Goal: Transaction & Acquisition: Purchase product/service

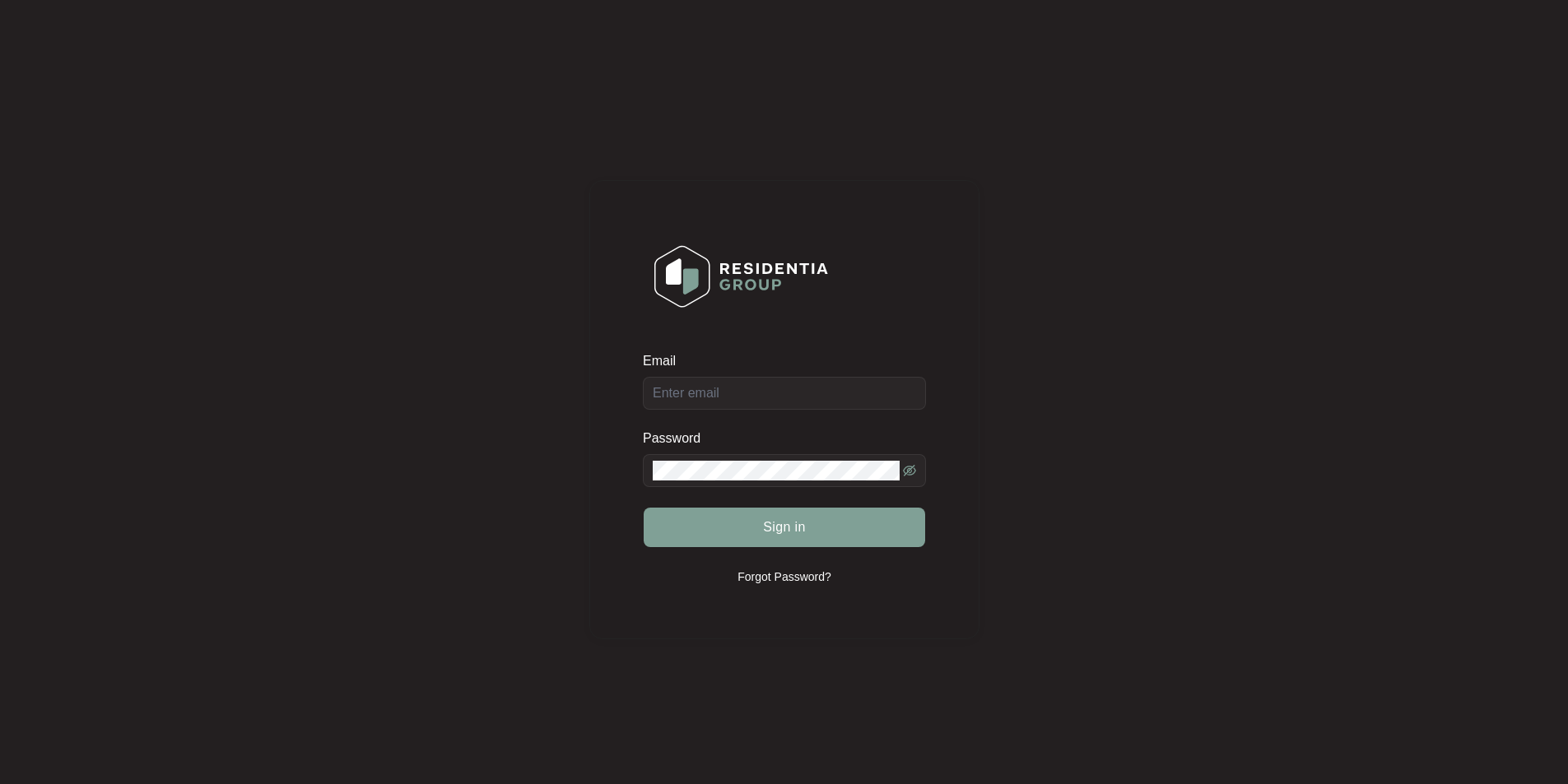
click at [793, 386] on div "Email" at bounding box center [784, 381] width 283 height 58
click at [776, 387] on input "Email" at bounding box center [784, 393] width 283 height 33
type input "[EMAIL_ADDRESS][DOMAIN_NAME]"
click at [644, 507] on button "Sign in" at bounding box center [784, 527] width 281 height 40
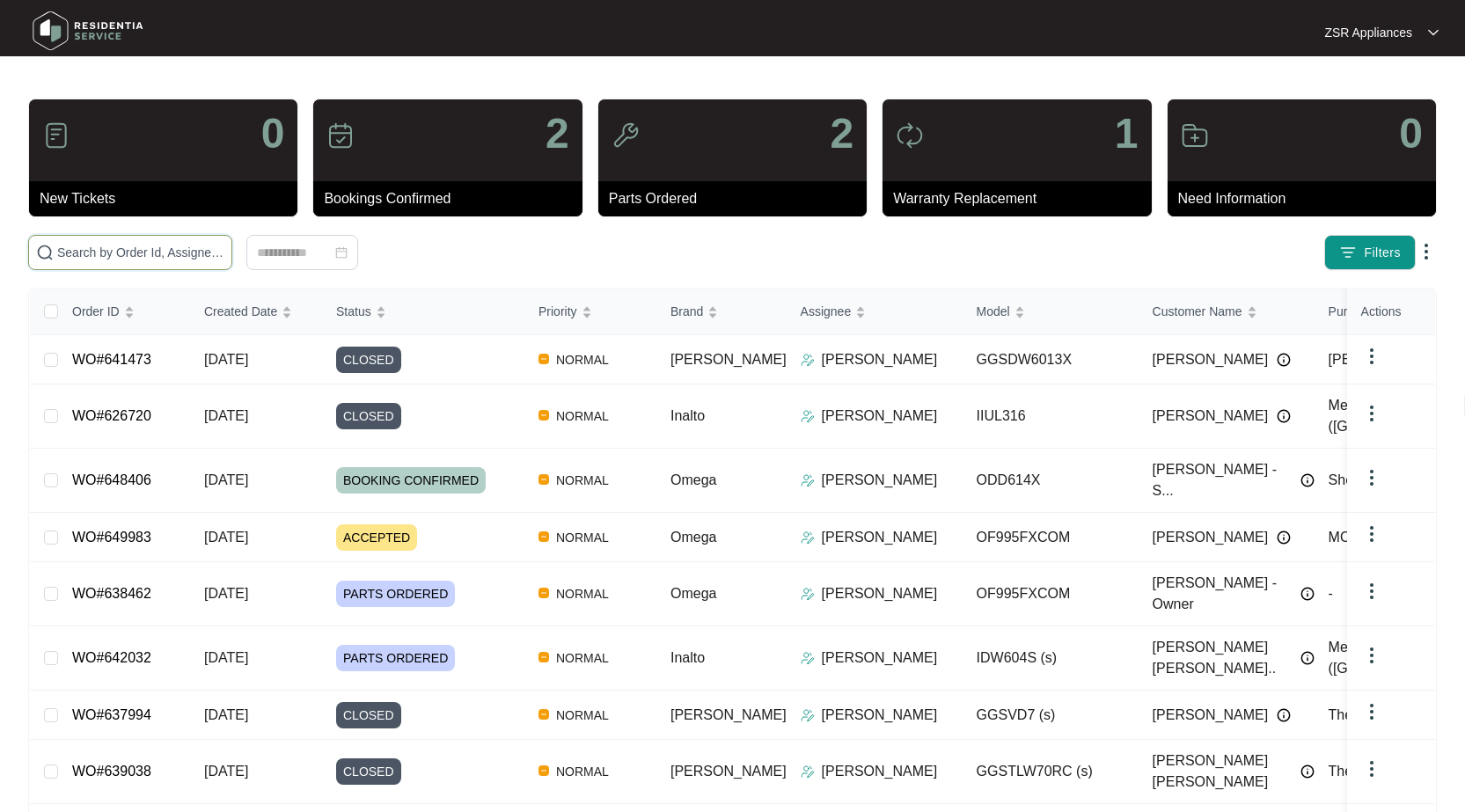
click at [153, 247] on input "text" at bounding box center [140, 253] width 167 height 19
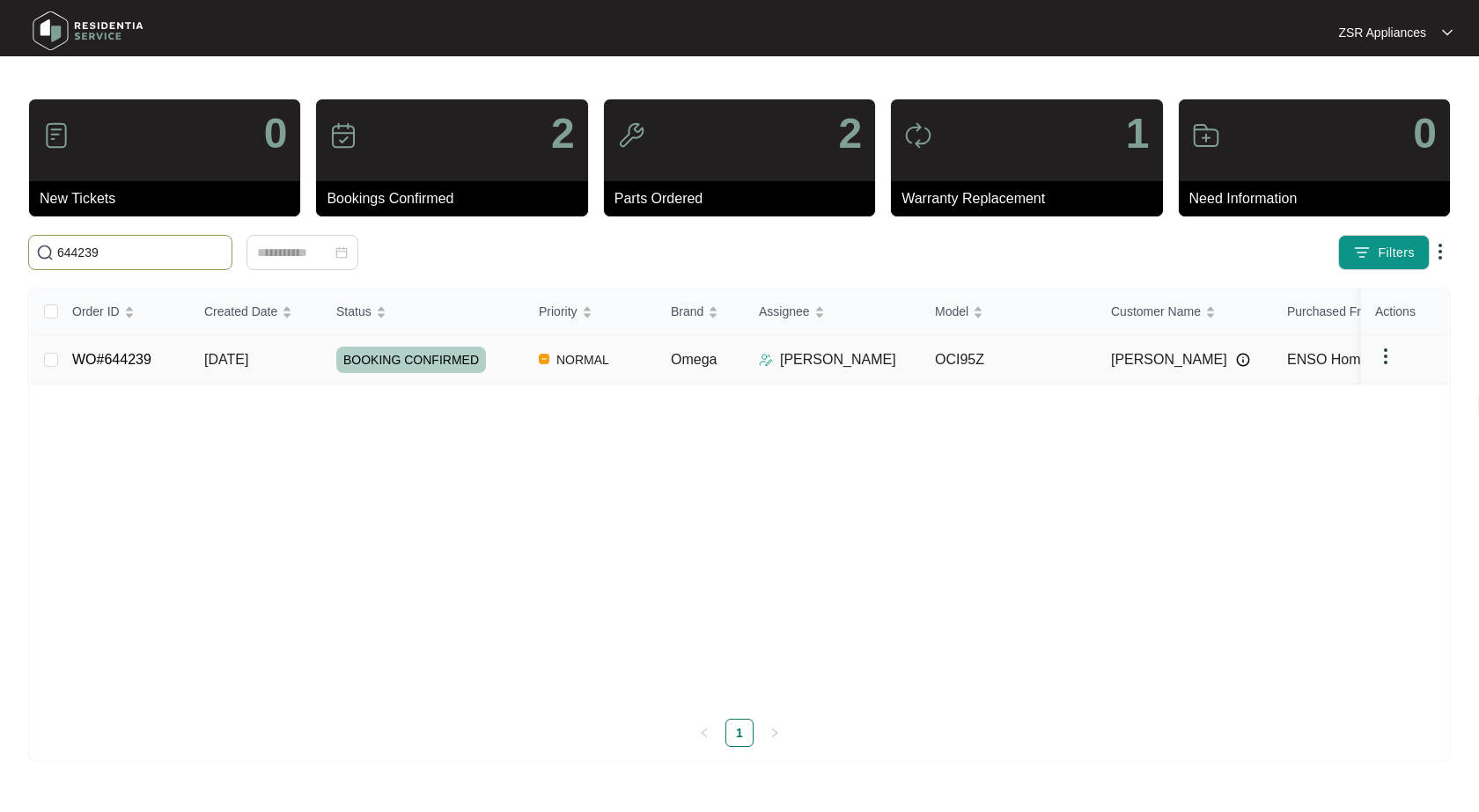
type input "644239"
click at [116, 360] on link "WO#644239" at bounding box center [112, 360] width 79 height 15
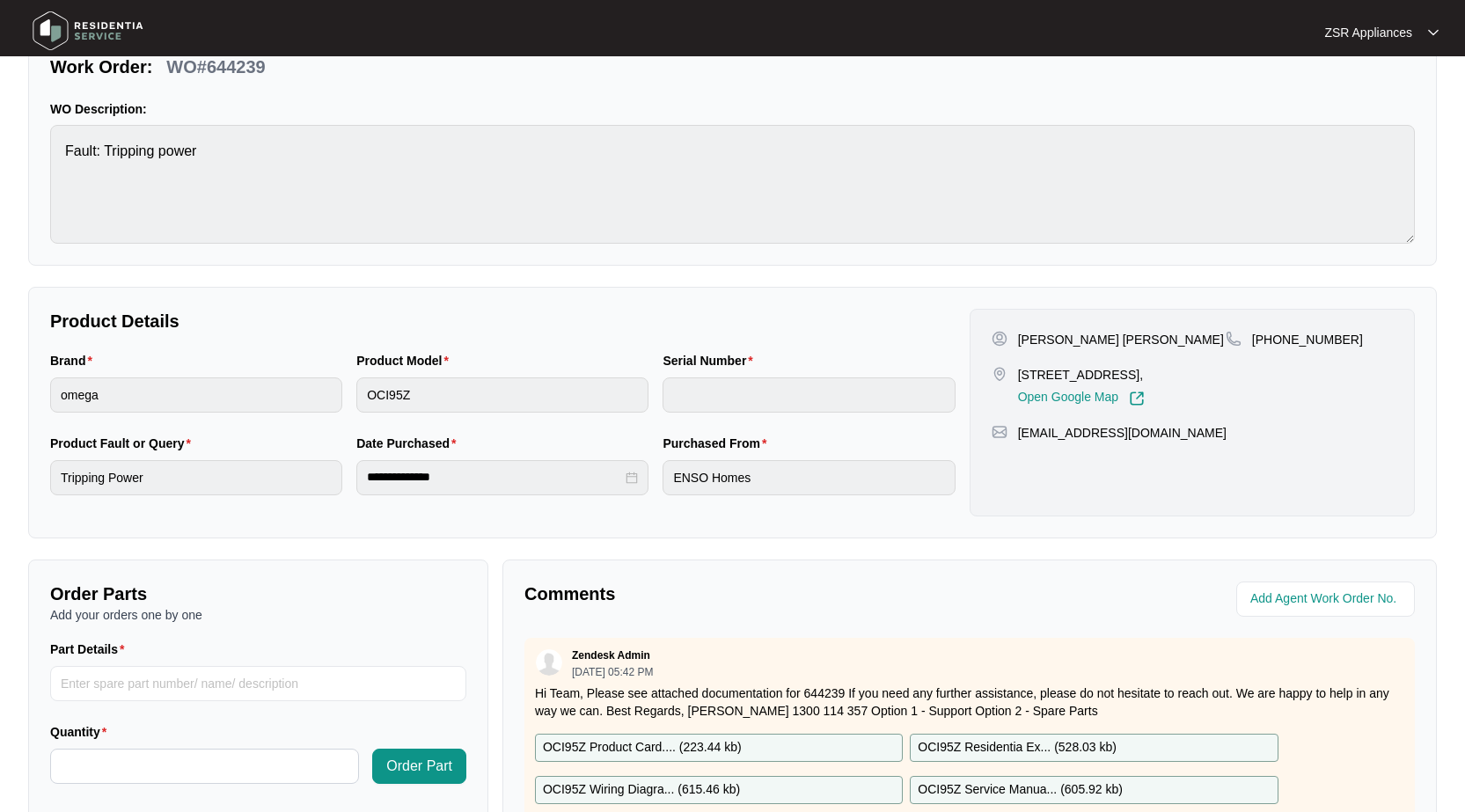
scroll to position [264, 0]
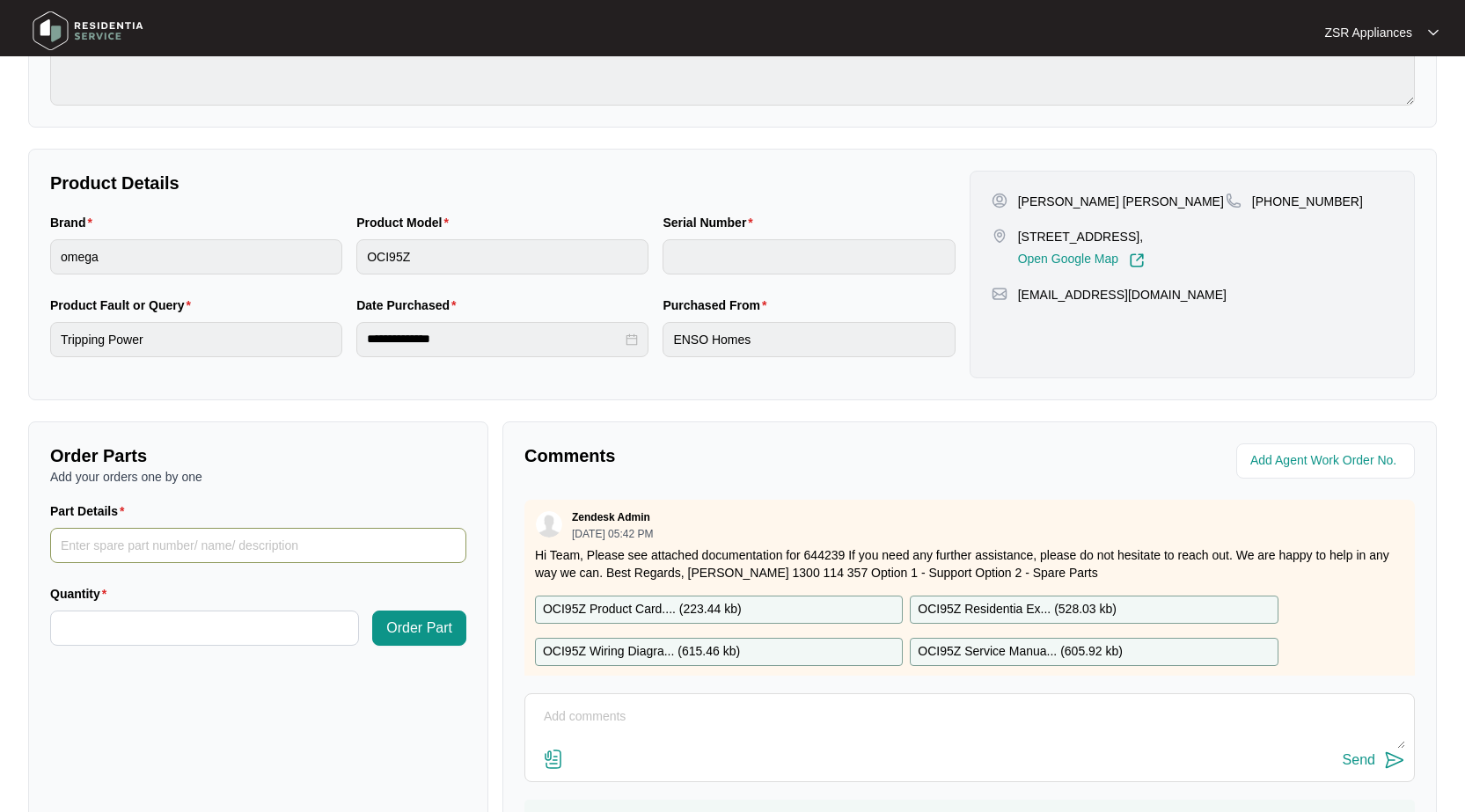
click at [271, 551] on input "Part Details" at bounding box center [258, 546] width 417 height 36
paste input "17166000011895"
type input "17166000011895 pcb"
type input "*"
click at [383, 623] on button "Order Part" at bounding box center [420, 628] width 95 height 36
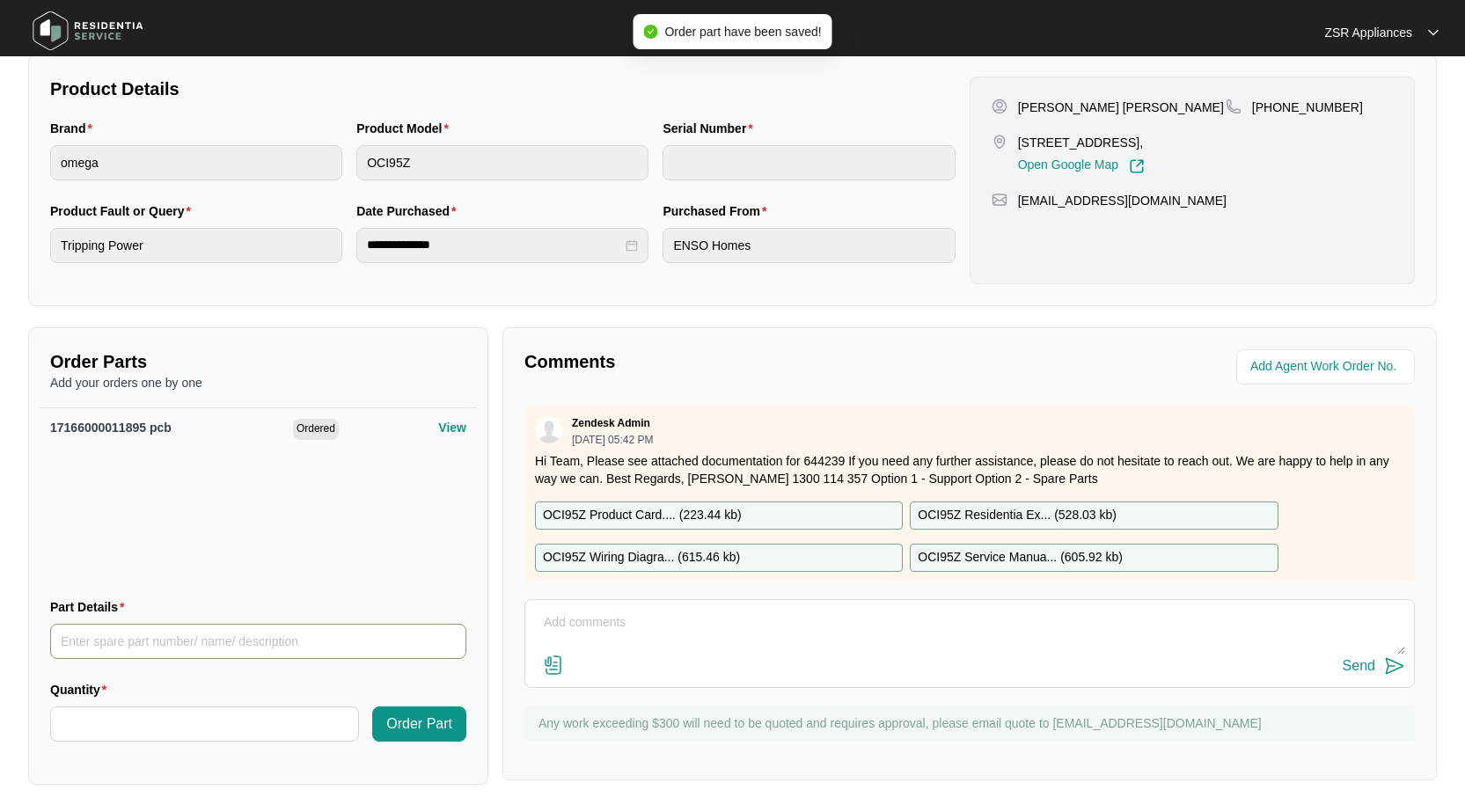
scroll to position [359, 0]
click at [203, 638] on input "Part Details" at bounding box center [258, 640] width 417 height 36
paste input "17166000011995"
type input "17166000011995 pcb"
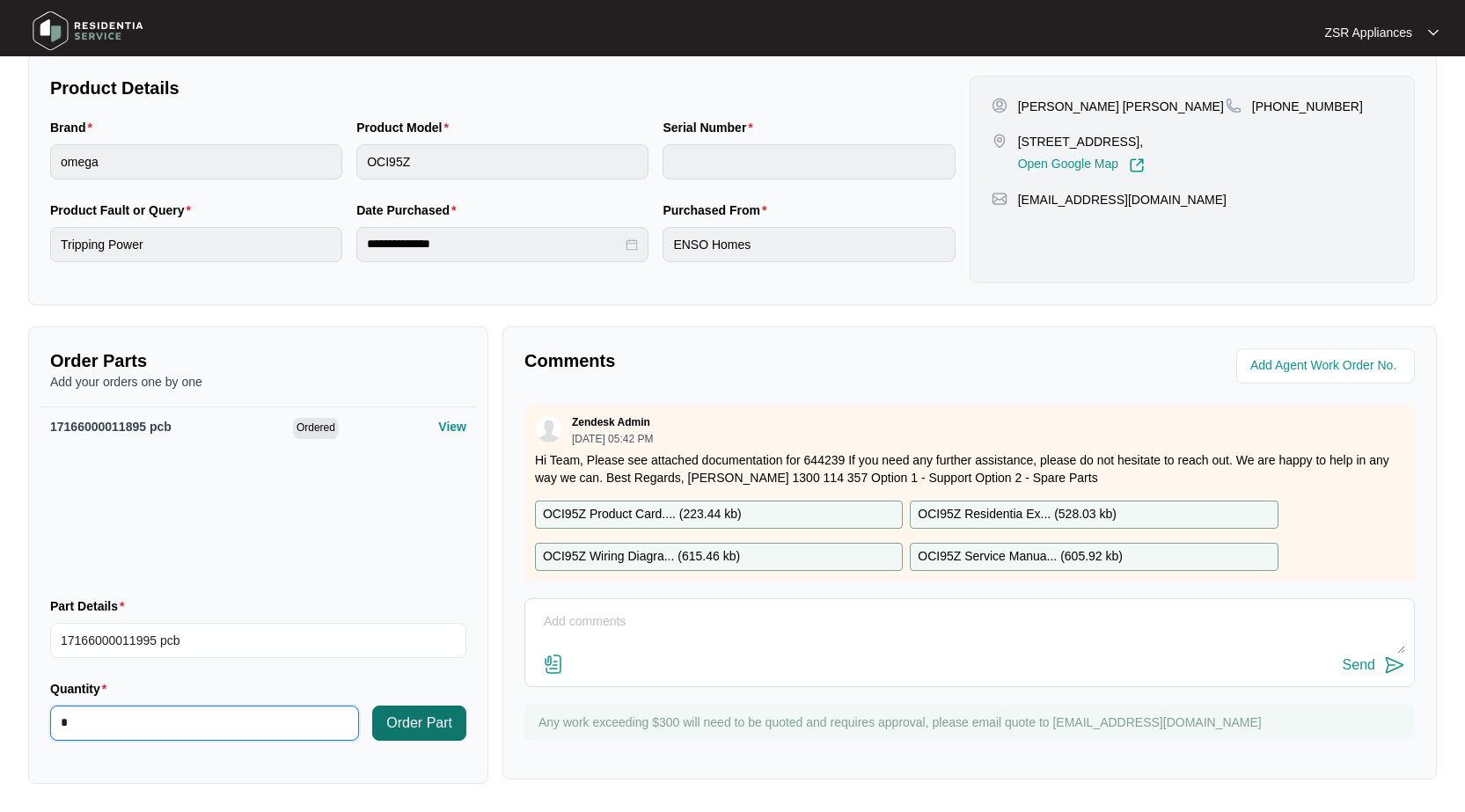
type input "*"
click at [408, 728] on span "Order Part" at bounding box center [420, 723] width 66 height 21
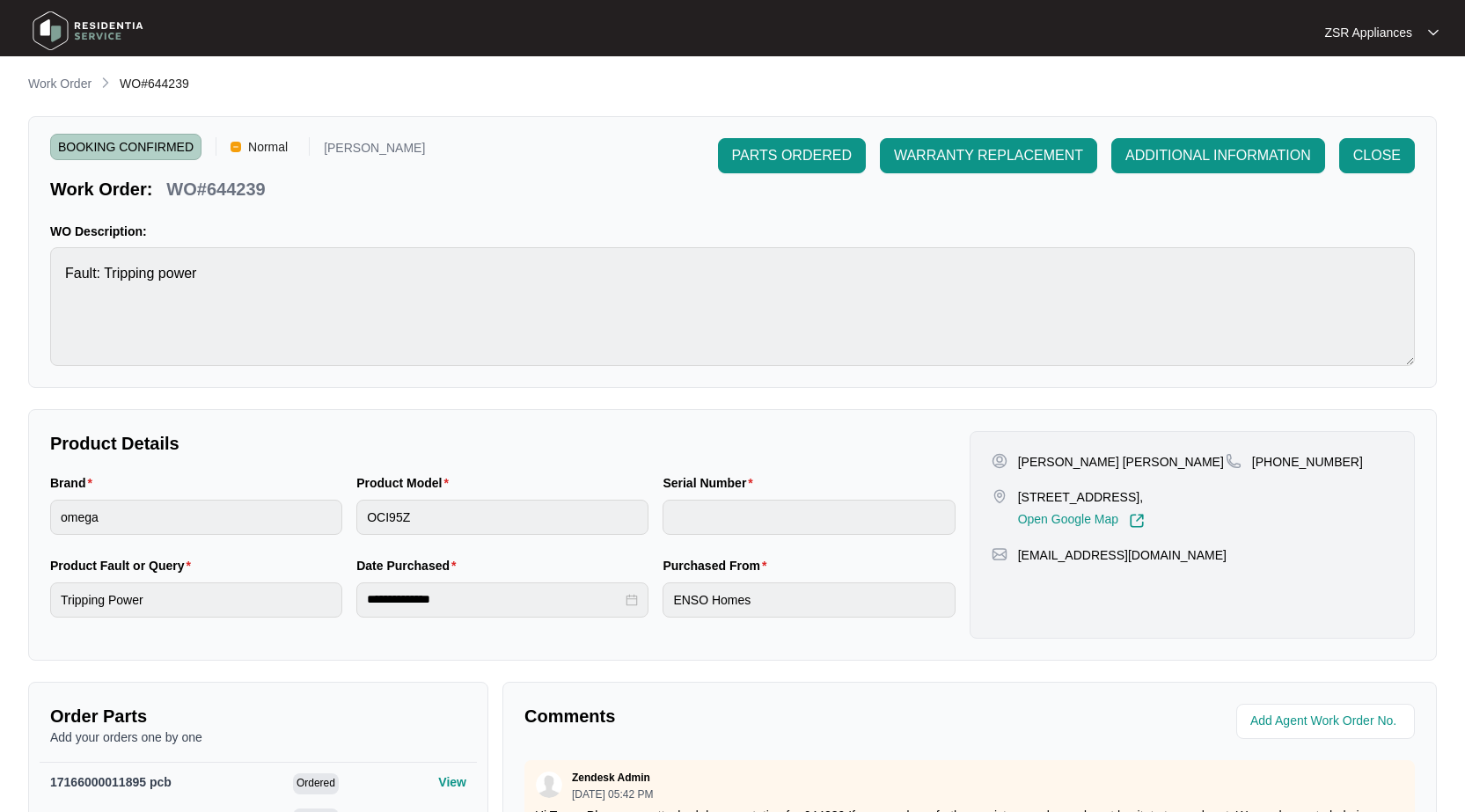
scroll to position [0, 0]
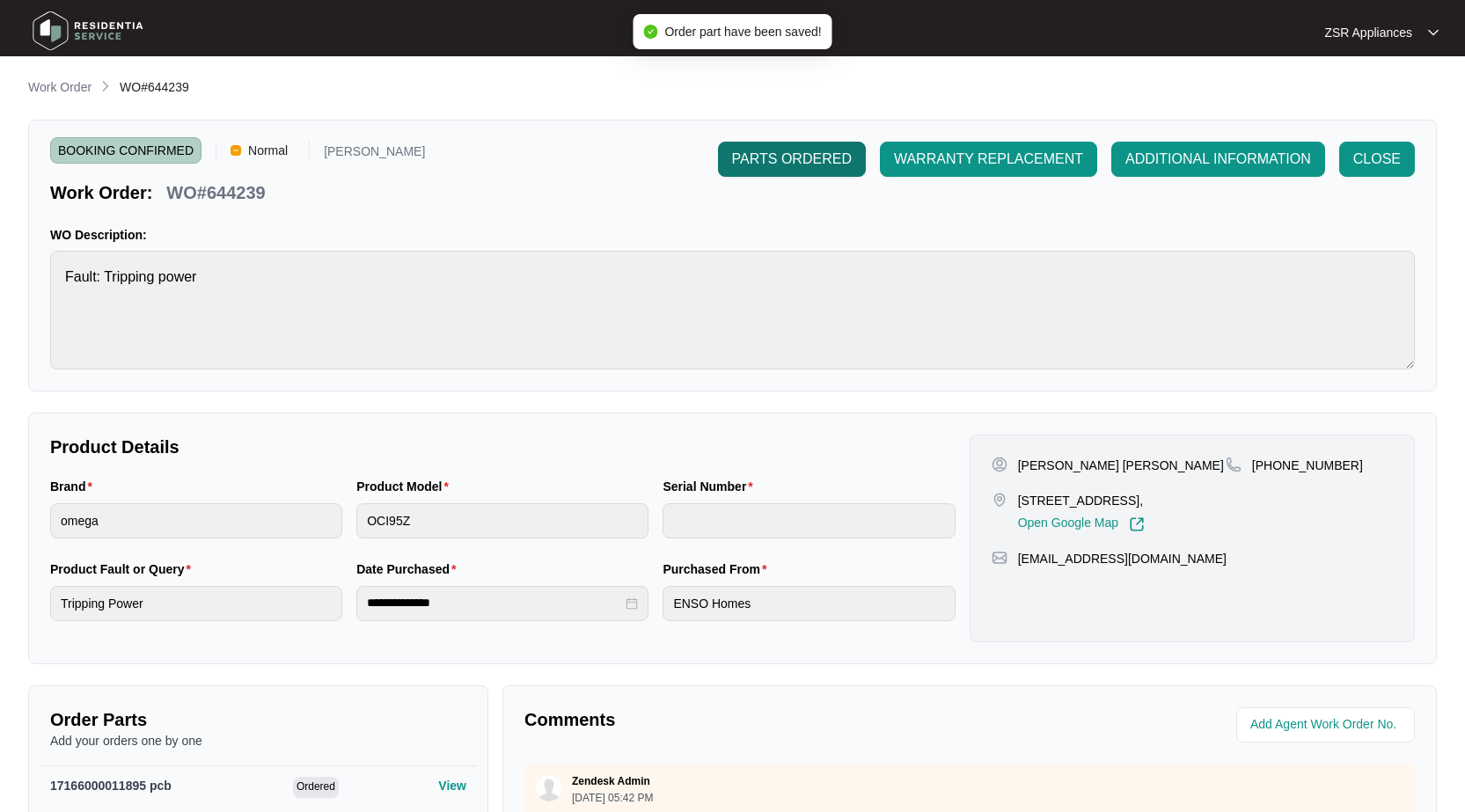
click at [823, 161] on span "PARTS ORDERED" at bounding box center [792, 159] width 120 height 21
